Goal: Check status: Check status

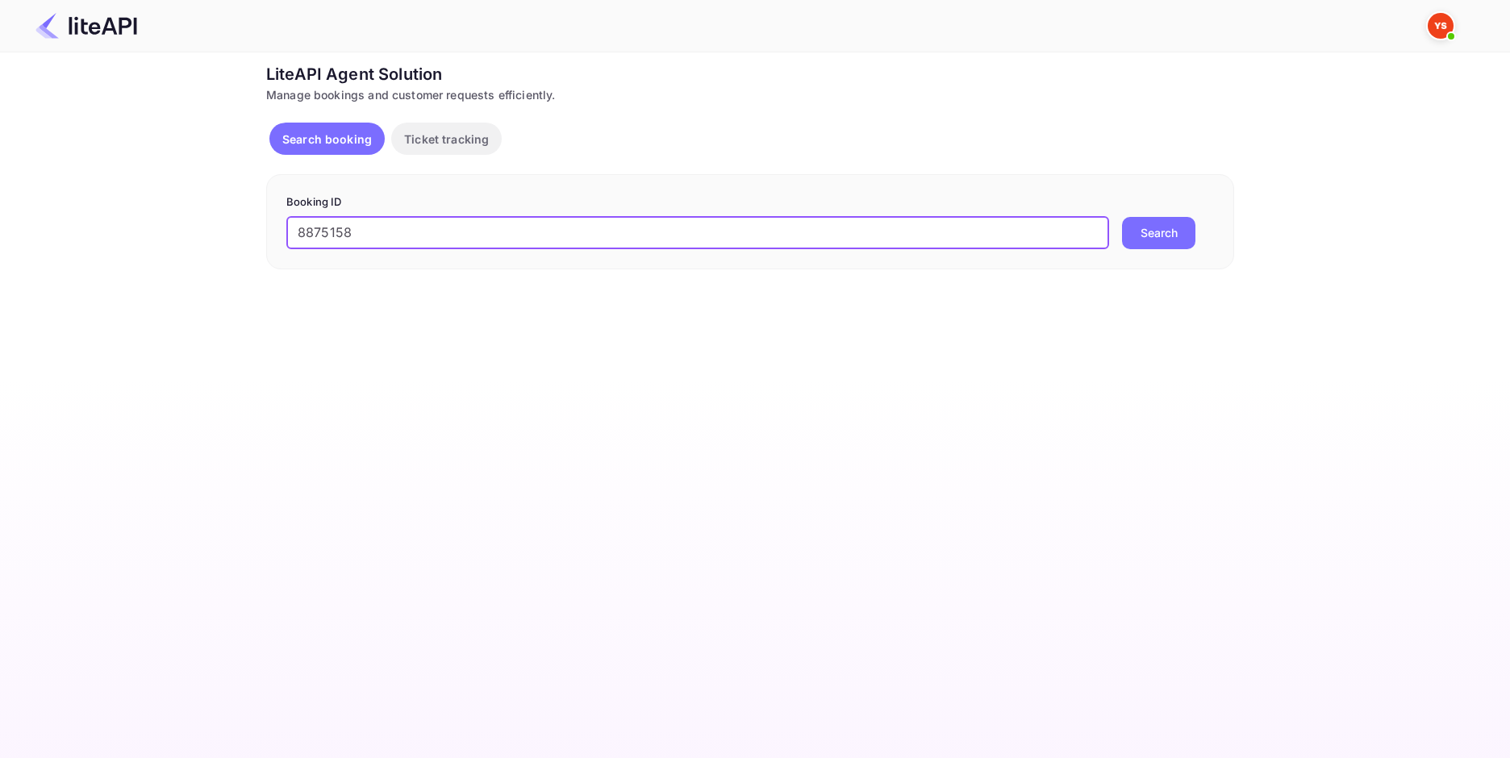
type input "8875158"
click at [1172, 233] on button "Search" at bounding box center [1158, 233] width 73 height 32
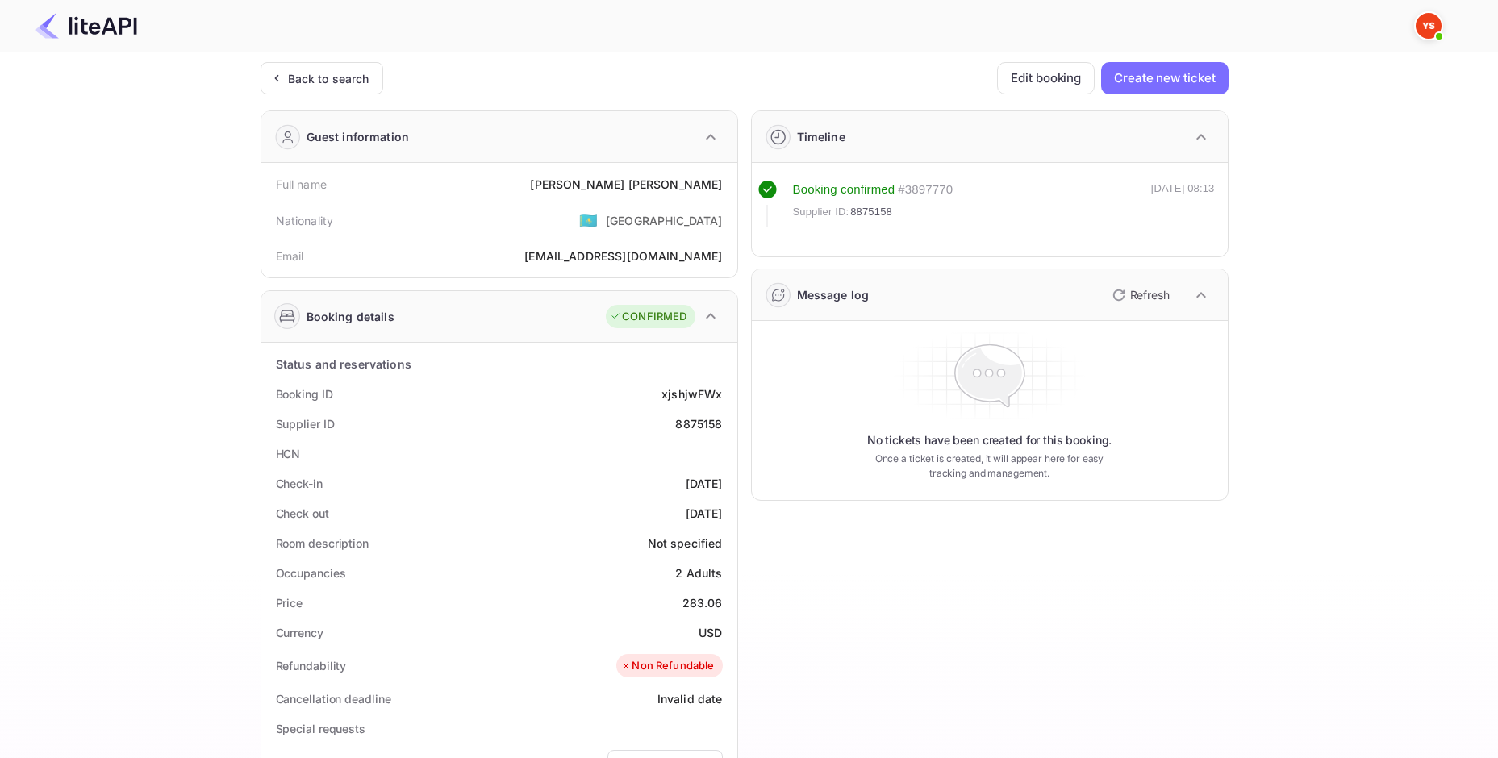
click at [687, 186] on div "[PERSON_NAME]" at bounding box center [626, 184] width 192 height 17
click at [681, 178] on div "[PERSON_NAME]" at bounding box center [626, 184] width 192 height 17
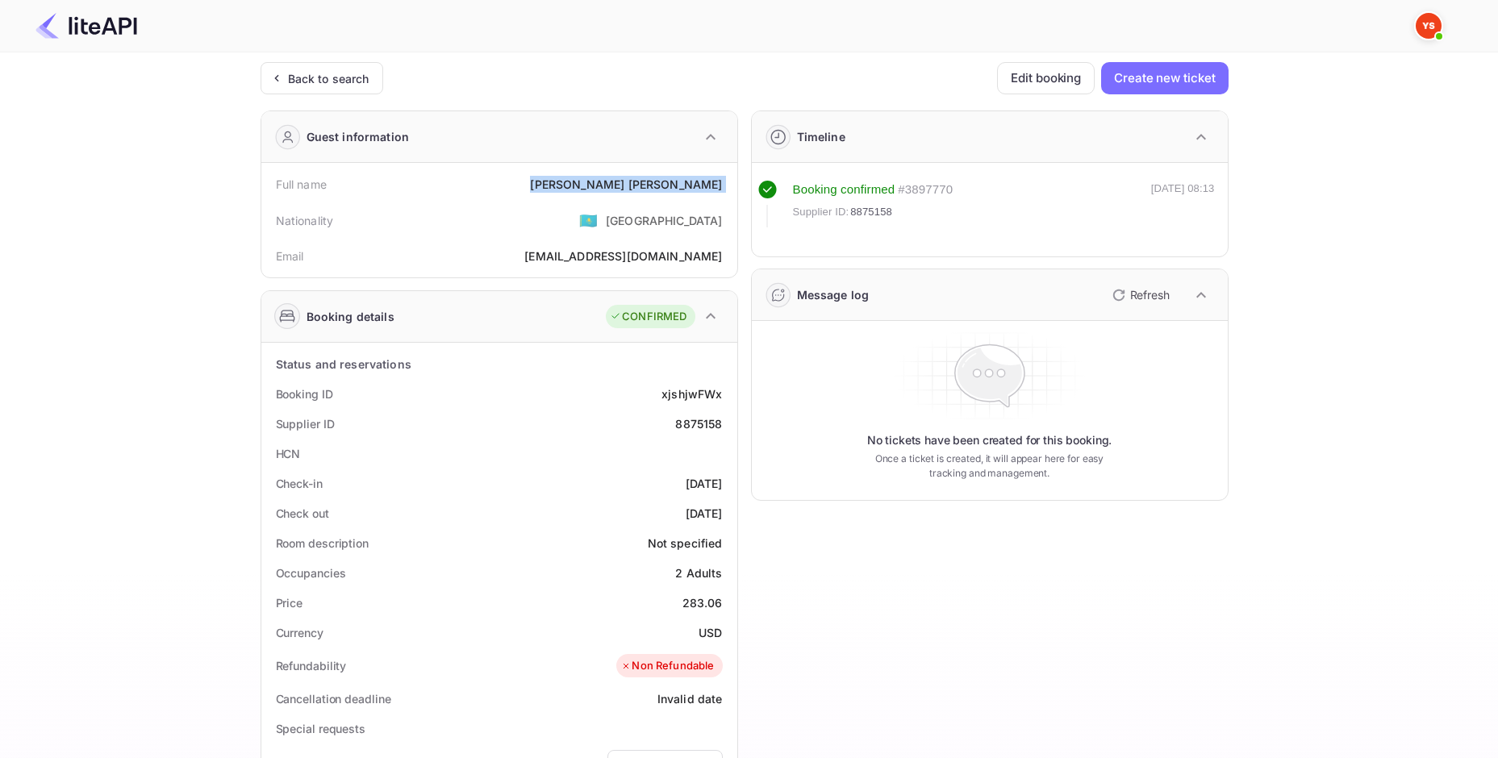
click at [681, 178] on div "[PERSON_NAME]" at bounding box center [626, 184] width 192 height 17
copy div "[PERSON_NAME]"
click at [698, 599] on div "283.06" at bounding box center [702, 602] width 40 height 17
copy div "283.06"
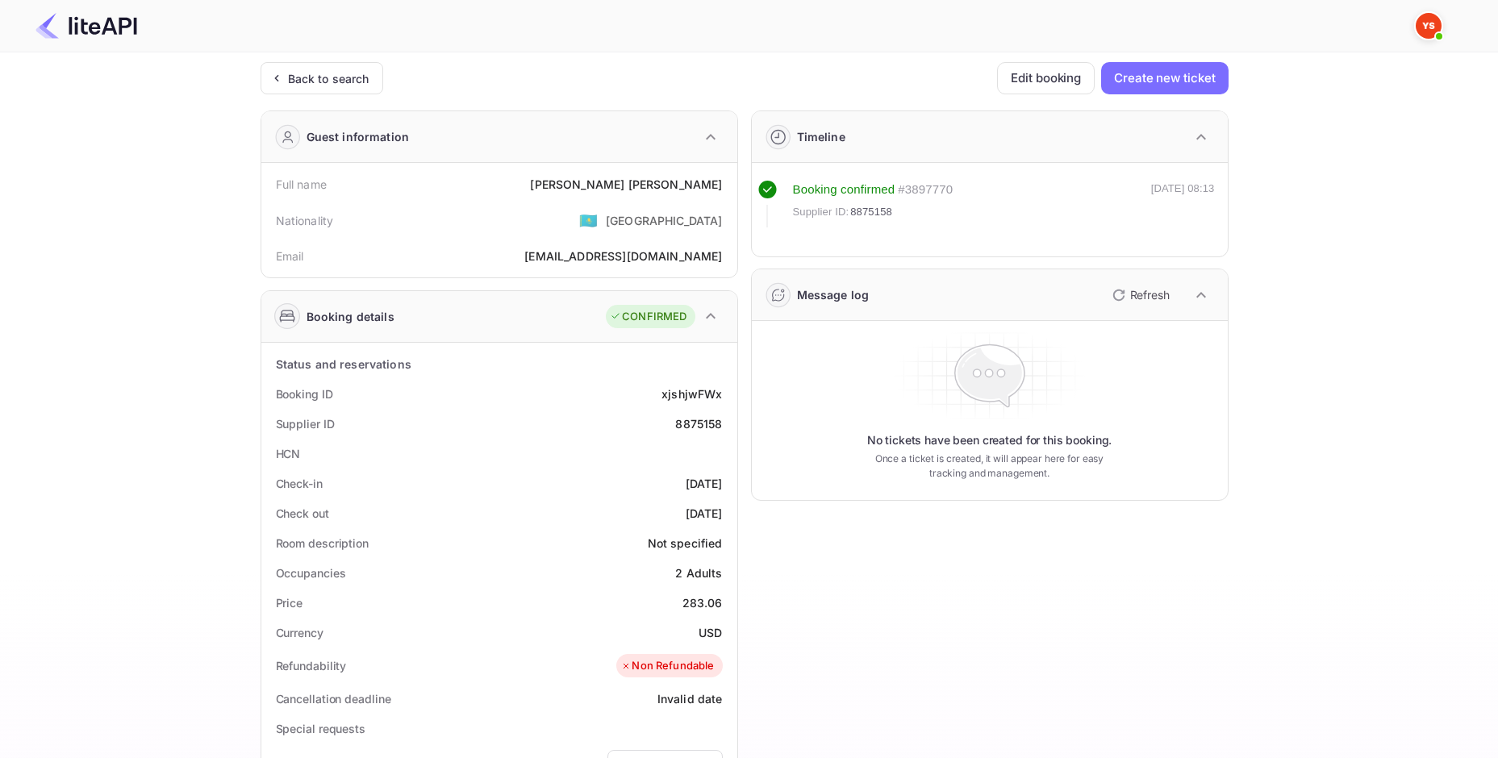
click at [701, 633] on div "USD" at bounding box center [709, 632] width 23 height 17
copy div "USD"
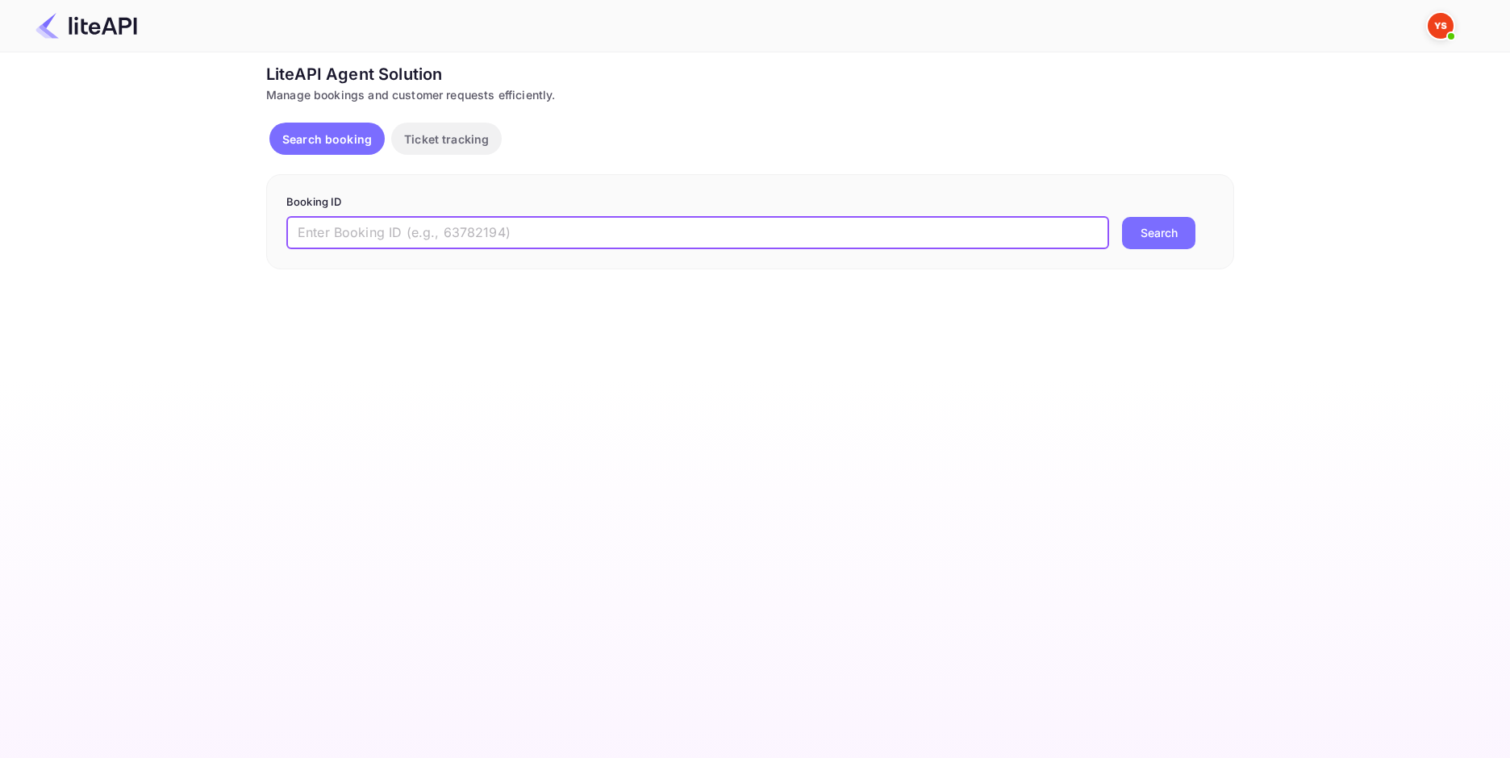
click at [417, 240] on input "text" at bounding box center [697, 233] width 823 height 32
paste input "8912710"
type input "8912710"
click at [1161, 231] on button "Search" at bounding box center [1158, 233] width 73 height 32
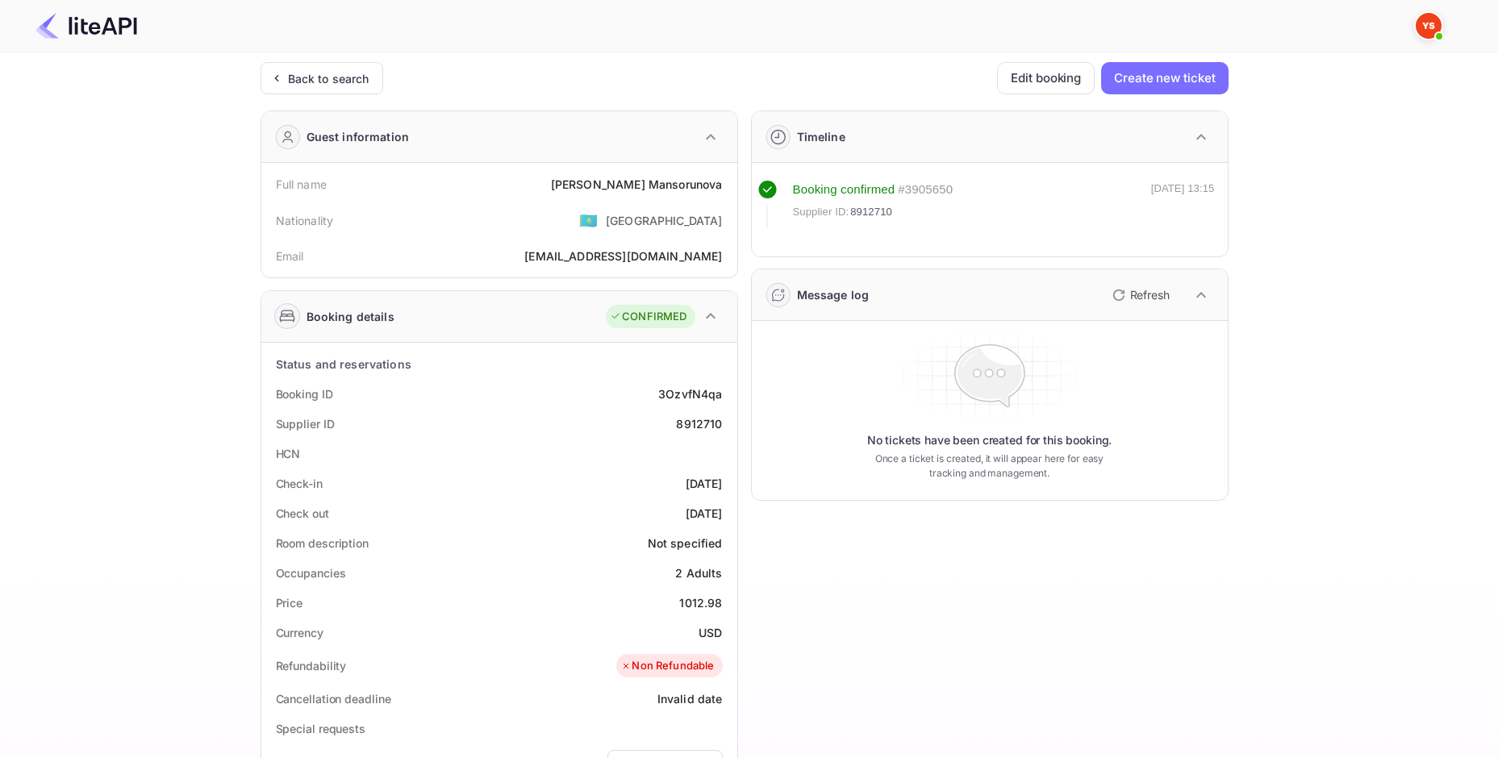
click at [666, 178] on div "[PERSON_NAME]" at bounding box center [637, 184] width 172 height 17
copy div "[PERSON_NAME]"
click at [701, 603] on div "1012.98" at bounding box center [700, 602] width 43 height 17
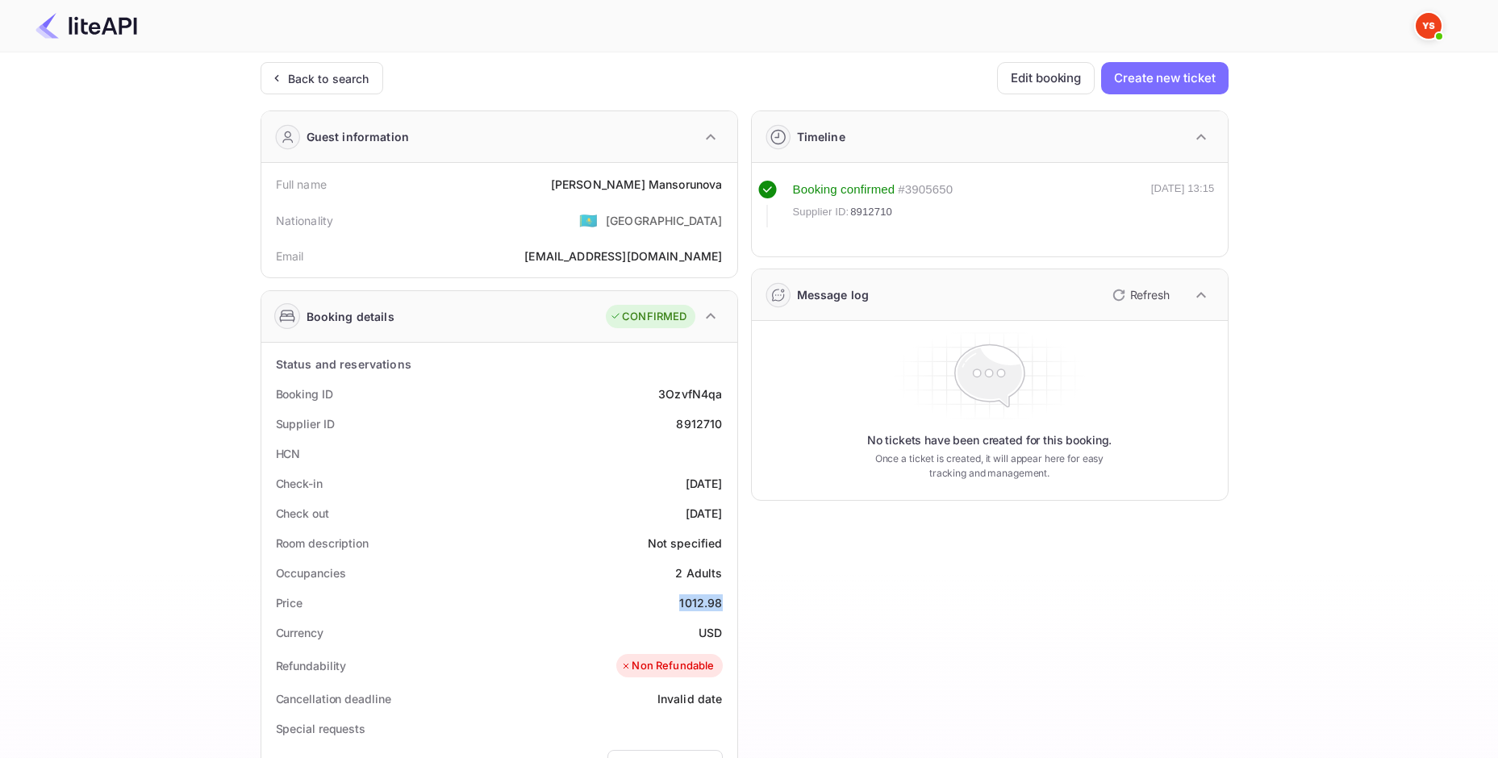
click at [701, 603] on div "1012.98" at bounding box center [700, 602] width 43 height 17
copy div "1012.98"
click at [704, 637] on div "USD" at bounding box center [709, 632] width 23 height 17
copy div "USD"
